Goal: Information Seeking & Learning: Learn about a topic

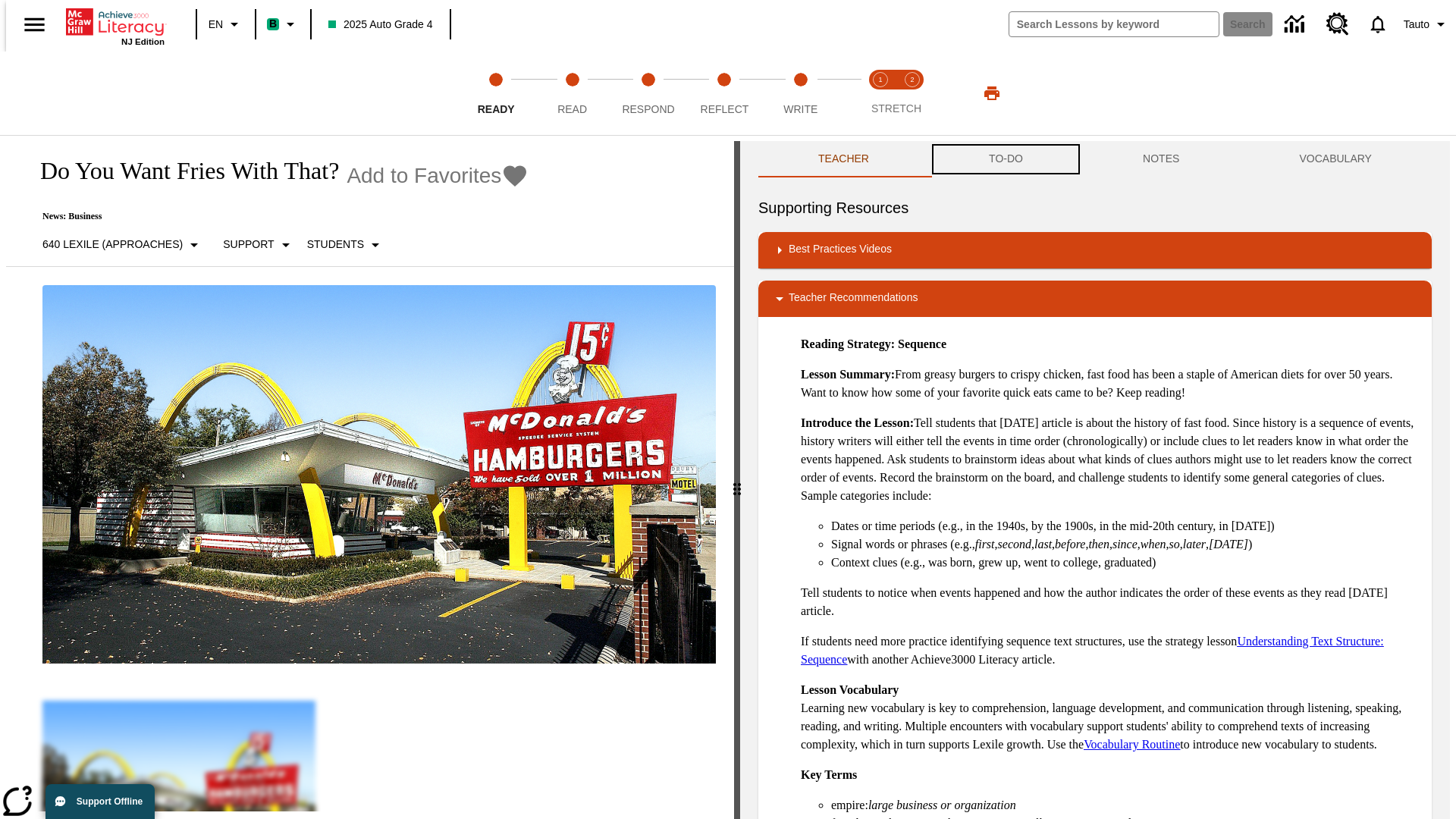
click at [1005, 159] on button "TO-DO" at bounding box center [1005, 159] width 154 height 36
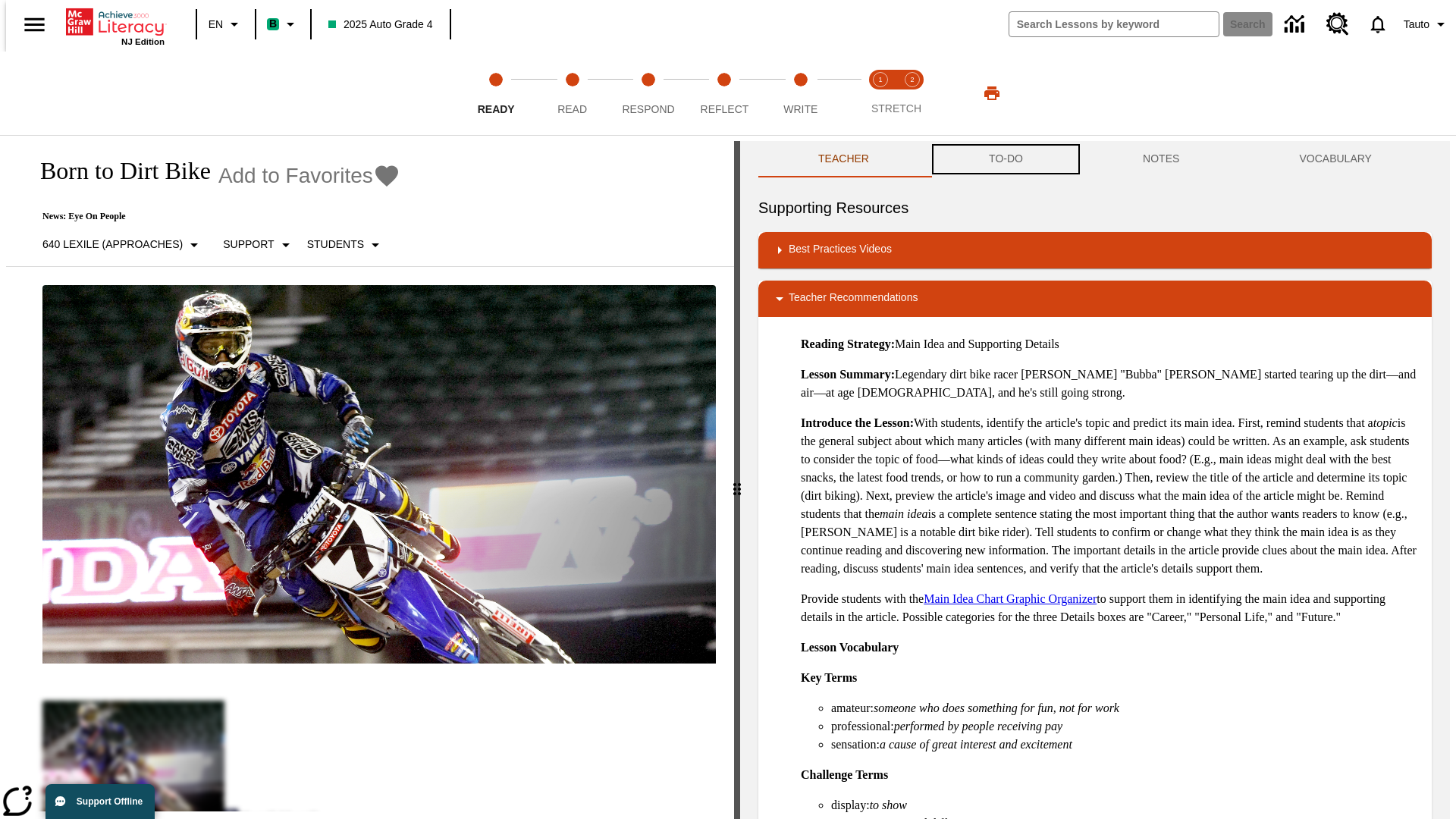
click at [1005, 159] on button "TO-DO" at bounding box center [1005, 159] width 154 height 36
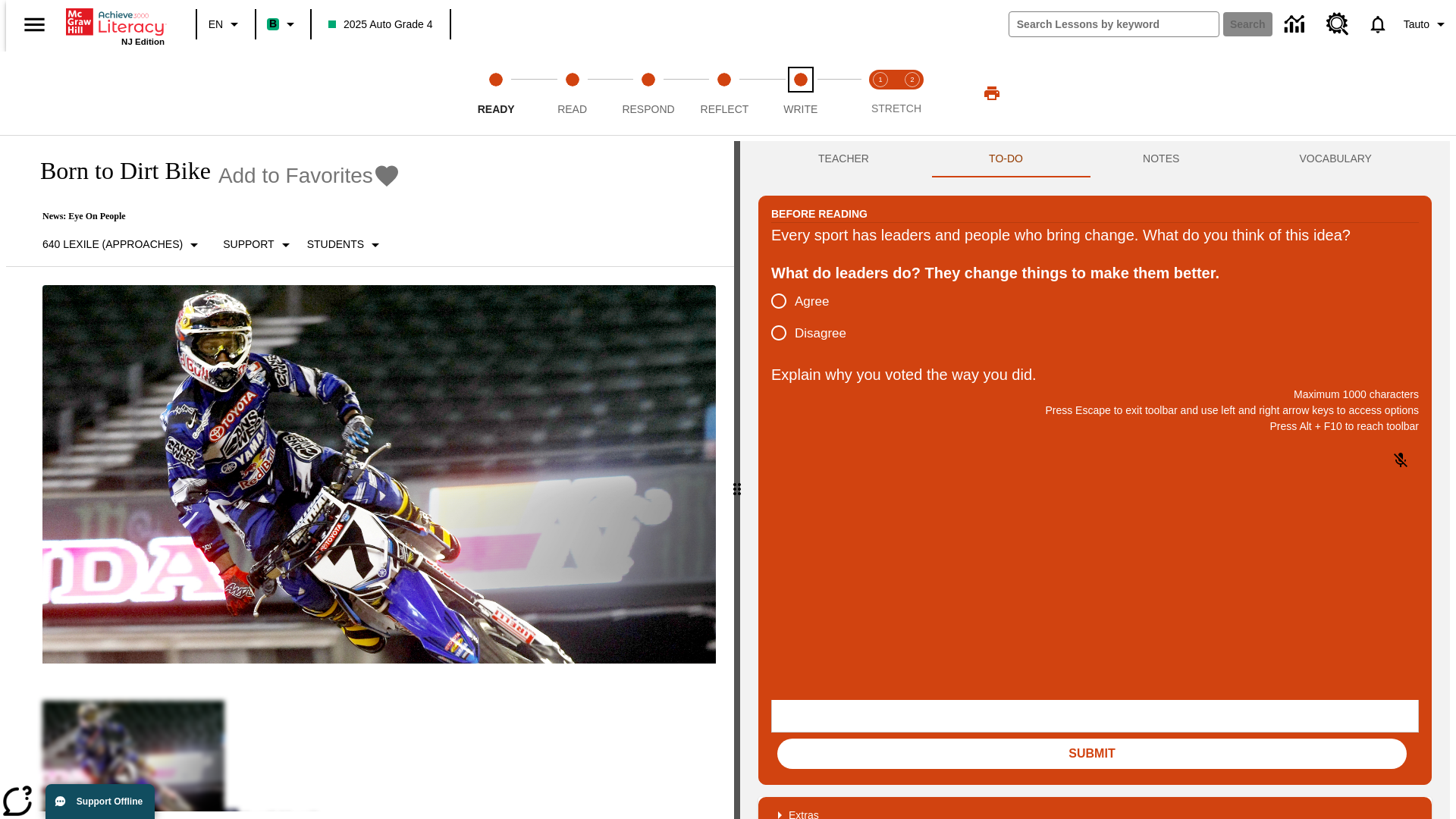
click at [800, 93] on span "Write" at bounding box center [800, 103] width 34 height 27
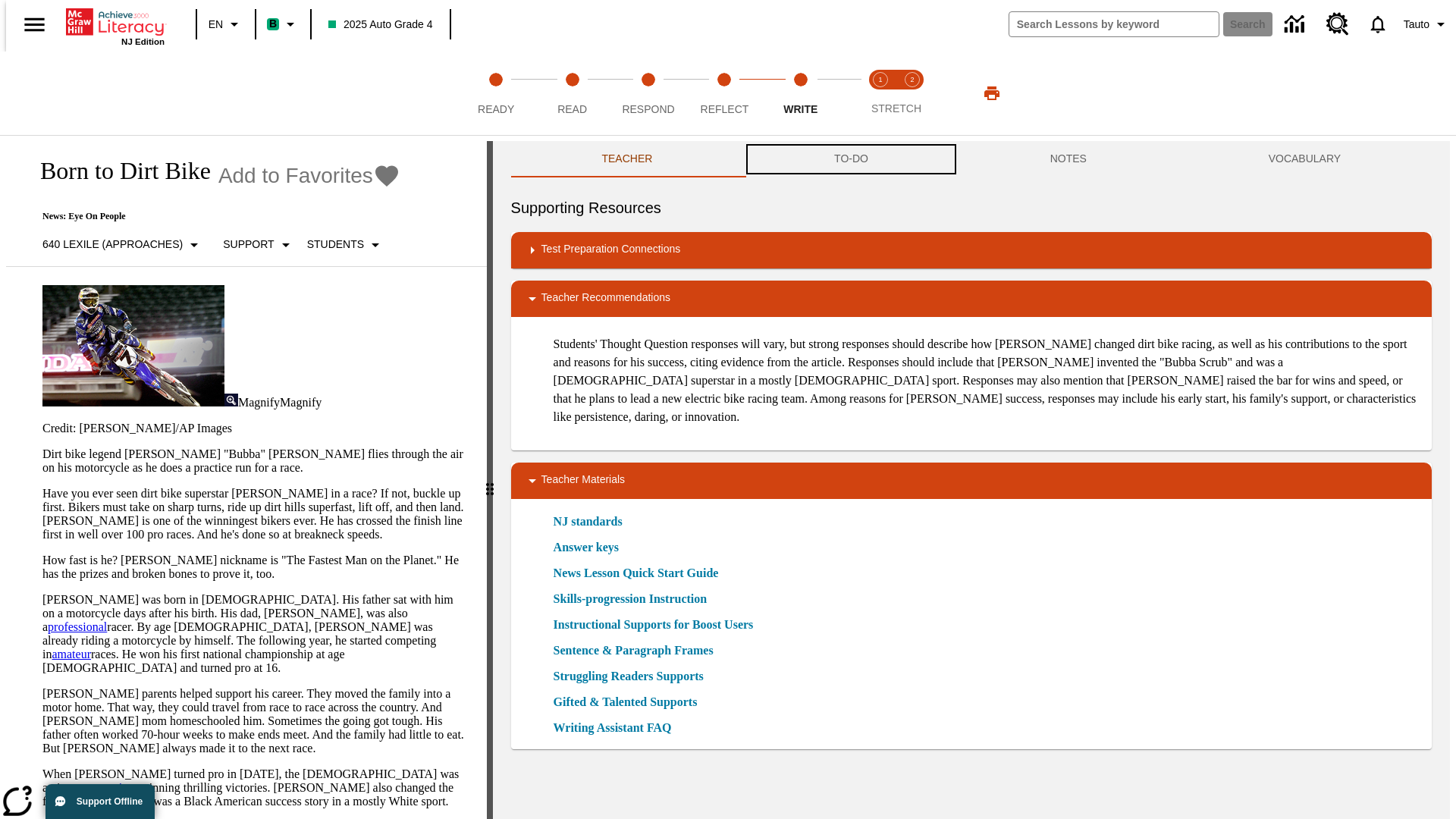
scroll to position [1, 0]
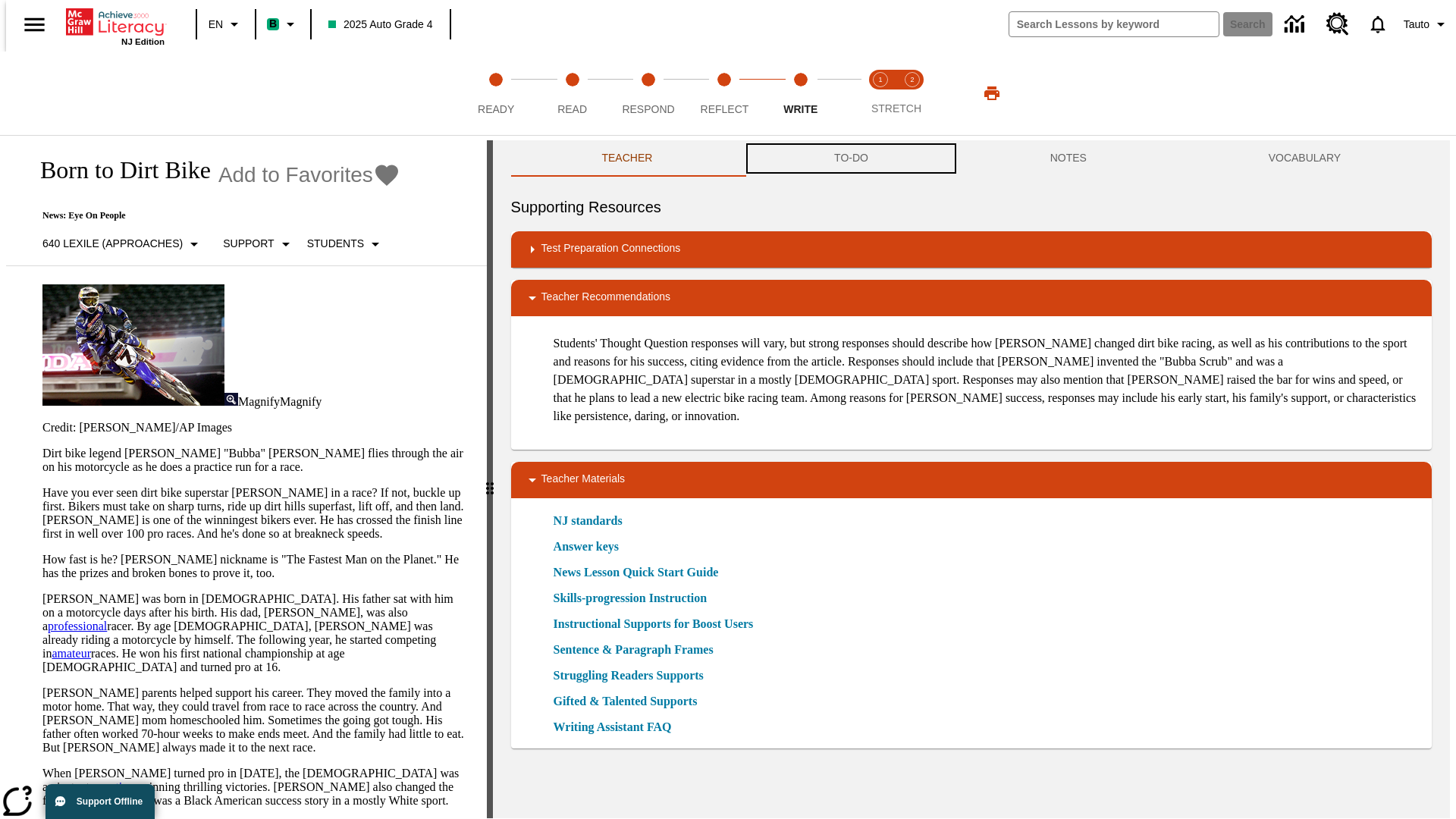
click at [850, 159] on button "TO-DO" at bounding box center [851, 158] width 216 height 36
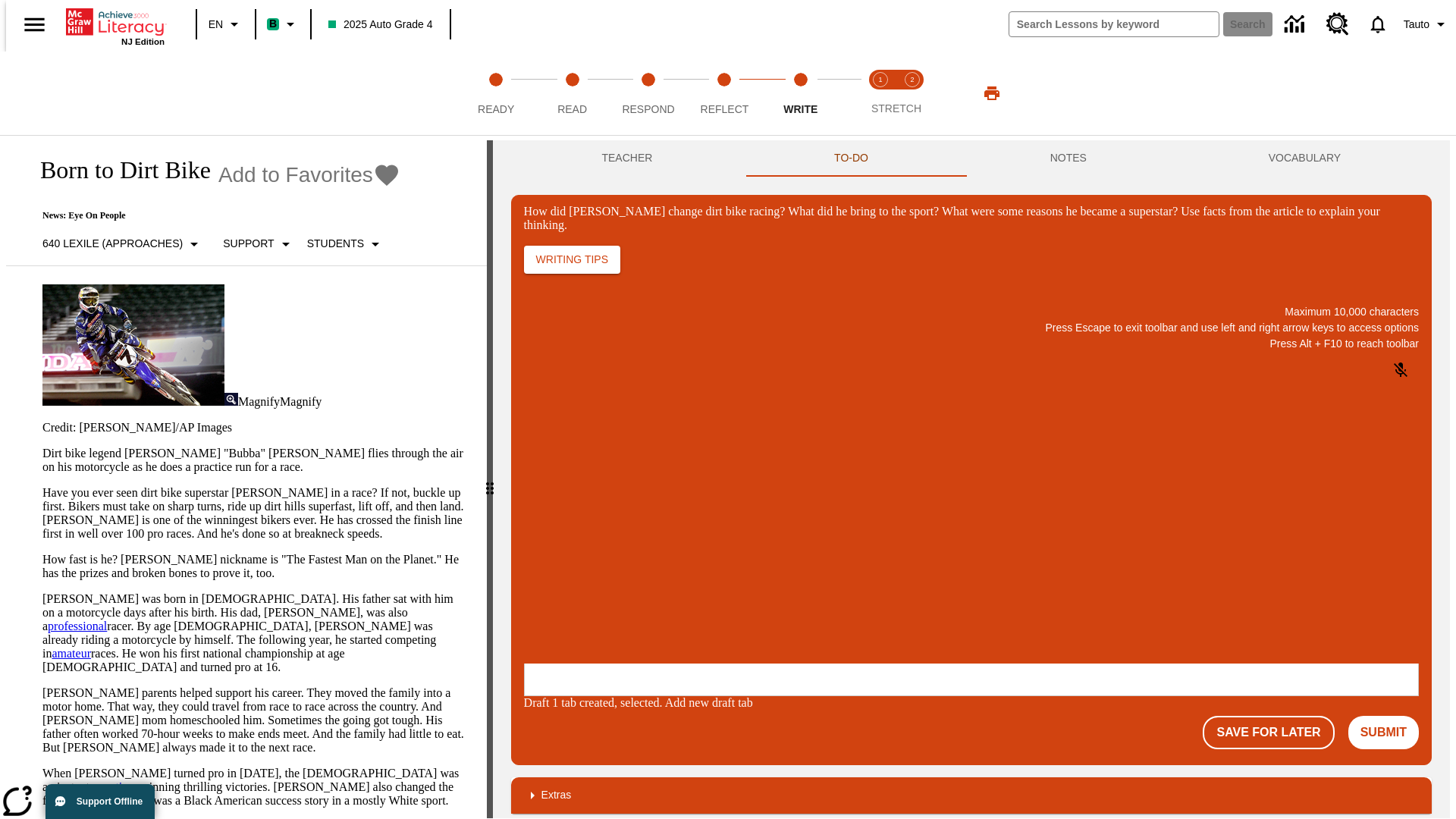
scroll to position [0, 0]
click at [1277, 716] on button "Save For Later" at bounding box center [1268, 732] width 131 height 33
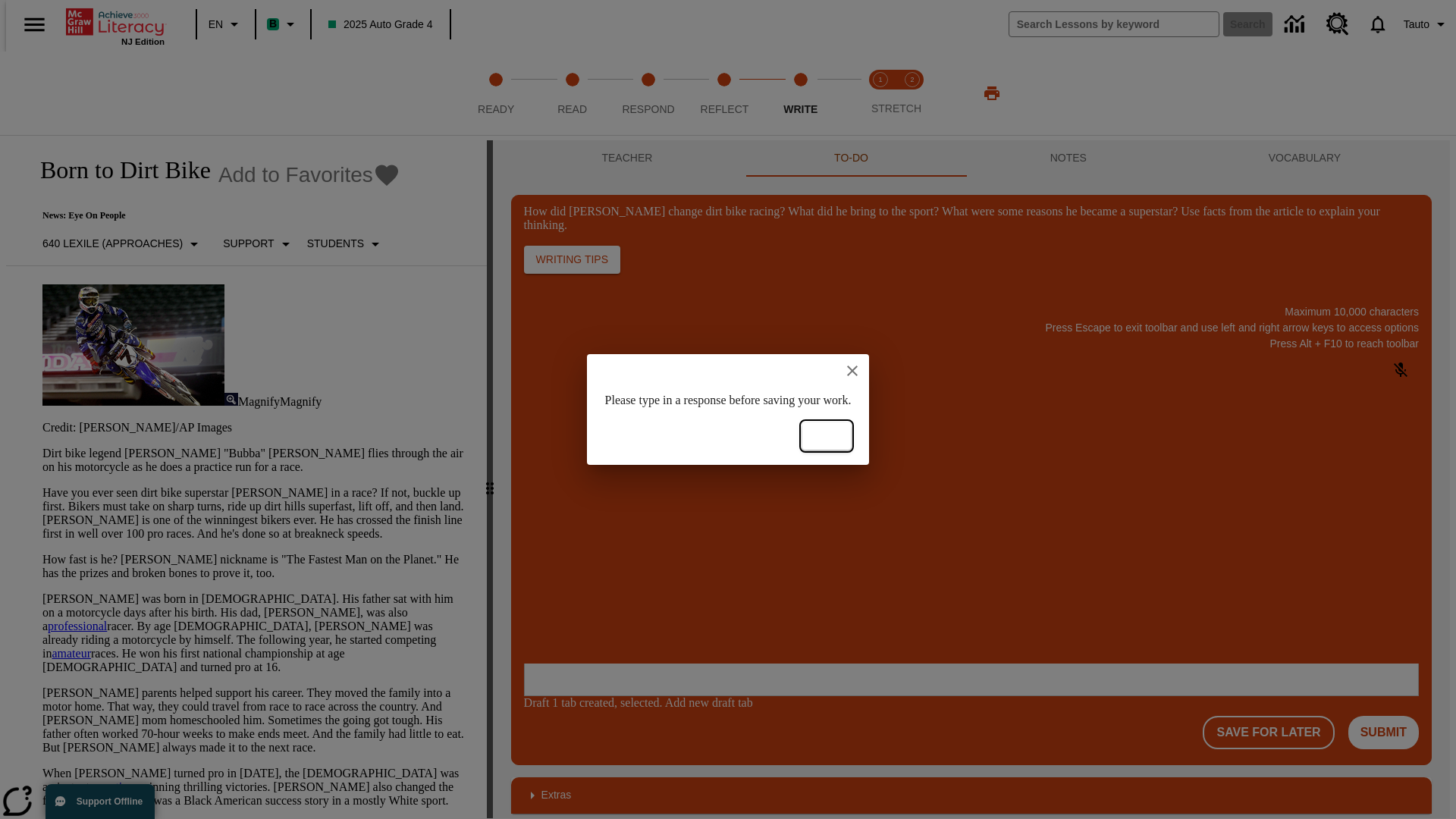
click at [850, 436] on button "Ok" at bounding box center [826, 436] width 48 height 28
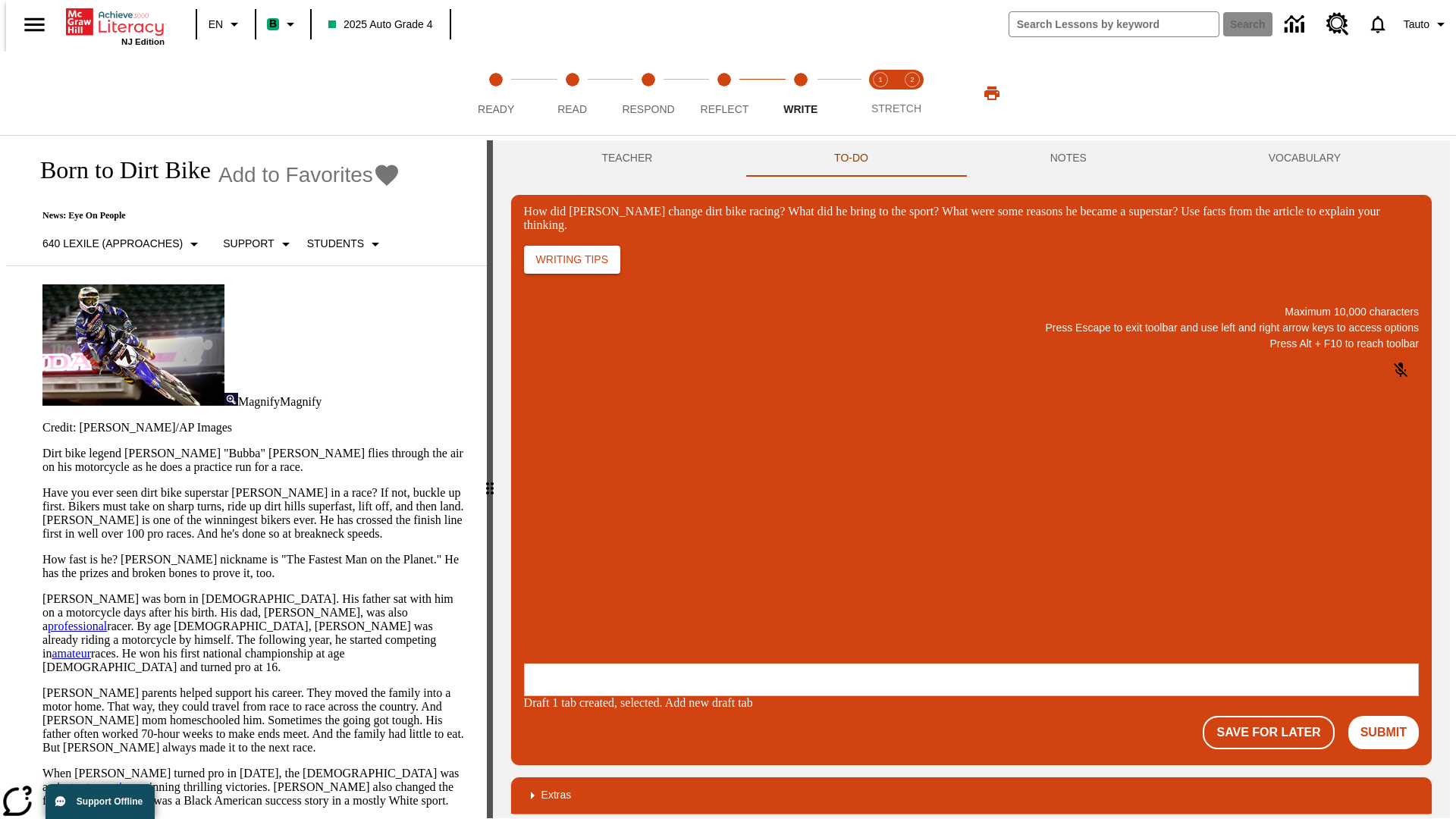
click at [745, 566] on p "How did Stewart change dirt bike racing? What did he bring to the sport? What w…" at bounding box center [636, 565] width 216 height 14
